Goal: Information Seeking & Learning: Find specific fact

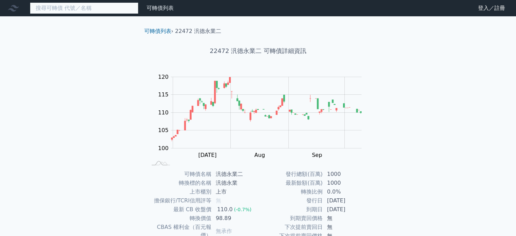
click at [92, 7] on input at bounding box center [84, 8] width 109 height 12
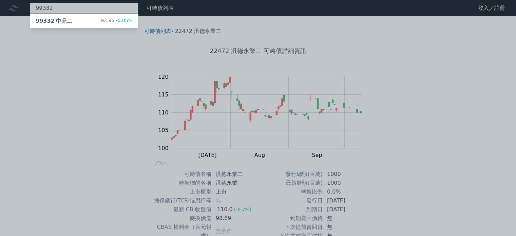
type input "99332"
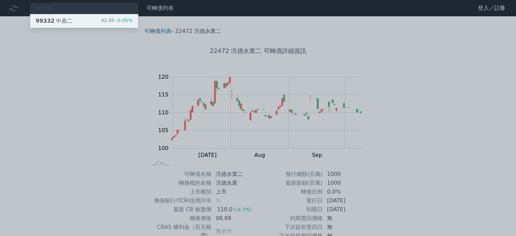
click at [75, 20] on div "99332 中鼎二 92.95 -0.05%" at bounding box center [84, 21] width 108 height 14
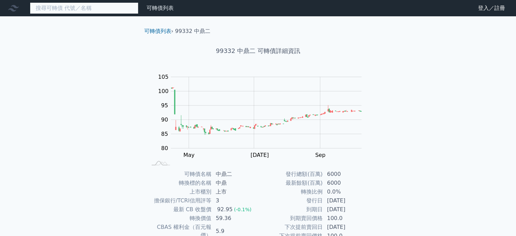
click at [92, 8] on input at bounding box center [84, 8] width 109 height 12
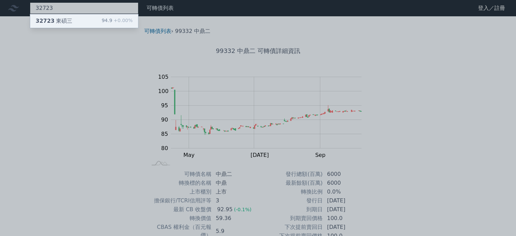
type input "32723"
click at [72, 21] on div "32723 東碩三 94.9 +0.00%" at bounding box center [84, 21] width 108 height 14
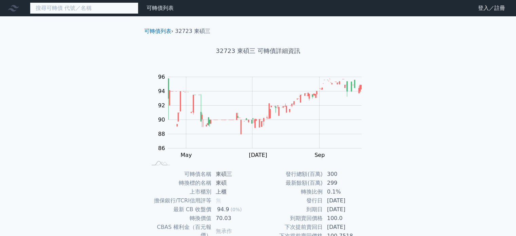
click at [70, 7] on input at bounding box center [84, 8] width 109 height 12
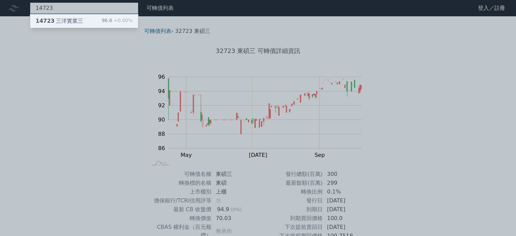
type input "14723"
click at [71, 19] on div "14723 三洋實業三" at bounding box center [59, 21] width 47 height 8
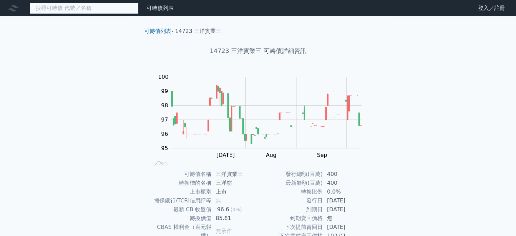
click at [50, 10] on input at bounding box center [84, 8] width 109 height 12
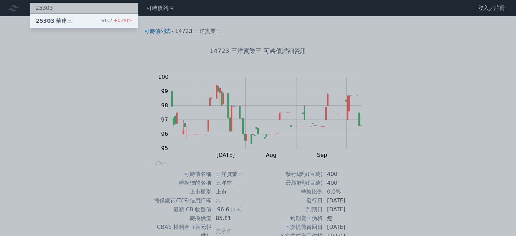
type input "25303"
click at [69, 20] on div "25303 華建三 96.2 +0.40%" at bounding box center [84, 21] width 108 height 14
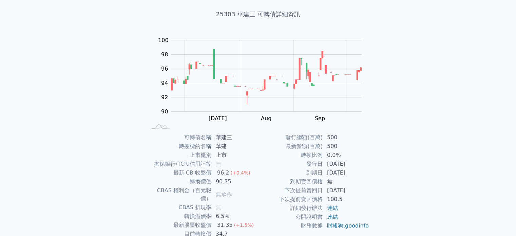
scroll to position [78, 0]
